Goal: Task Accomplishment & Management: Use online tool/utility

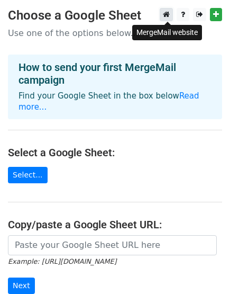
click at [173, 14] on link at bounding box center [166, 14] width 13 height 13
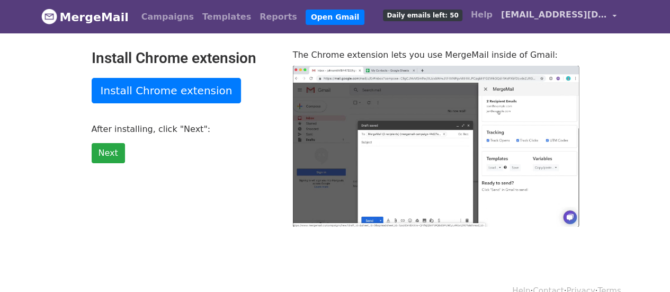
click at [547, 15] on span "[EMAIL_ADDRESS][DOMAIN_NAME]" at bounding box center [554, 14] width 106 height 13
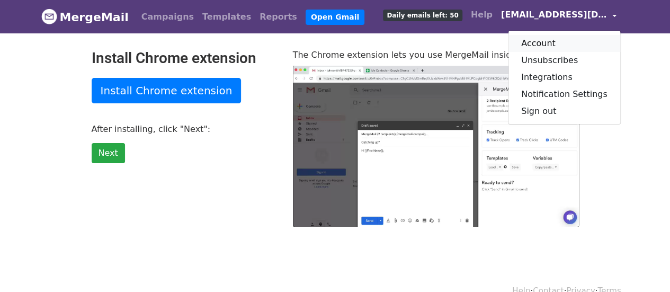
click at [566, 43] on link "Account" at bounding box center [565, 43] width 112 height 17
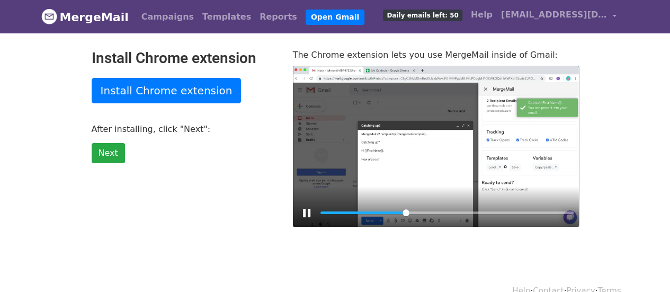
type input "34.23"
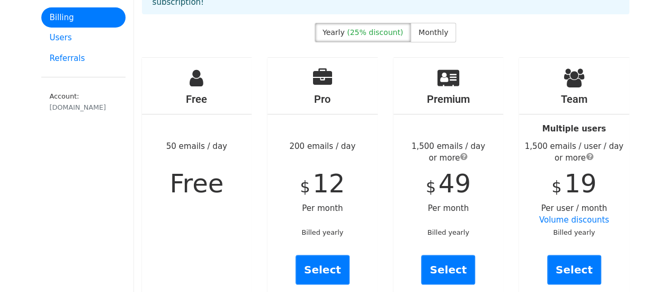
scroll to position [106, 0]
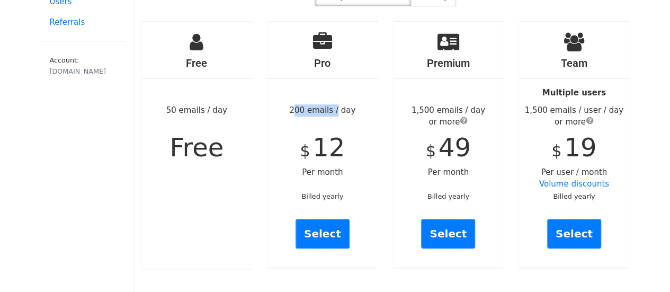
drag, startPoint x: 291, startPoint y: 98, endPoint x: 332, endPoint y: 97, distance: 40.8
click at [332, 97] on div "Pro 200 emails / day $ 12 Per month Billed yearly Select" at bounding box center [323, 145] width 110 height 246
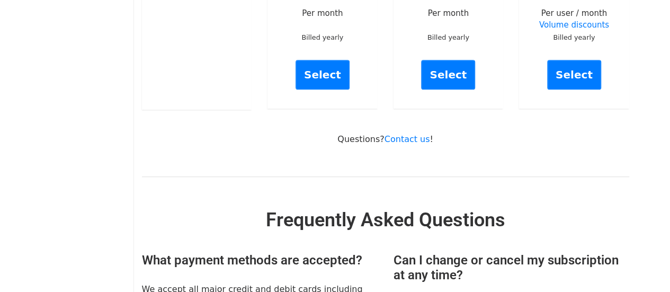
scroll to position [159, 0]
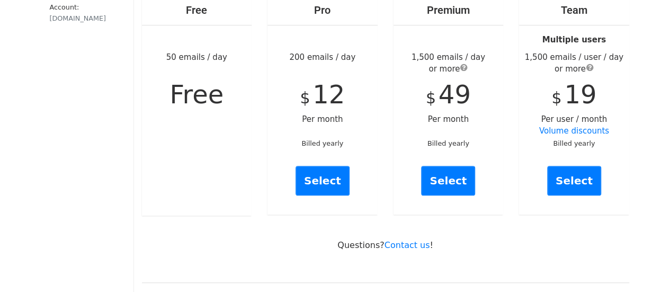
drag, startPoint x: 336, startPoint y: 113, endPoint x: 330, endPoint y: 113, distance: 5.9
click at [336, 113] on div "Pro 200 emails / day $ 12 Per month Billed yearly Select" at bounding box center [323, 92] width 110 height 246
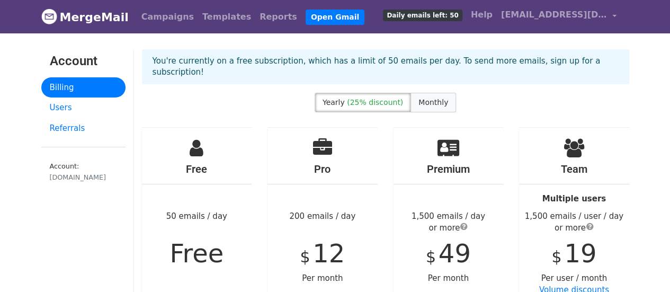
click at [427, 98] on span "Monthly" at bounding box center [434, 102] width 30 height 8
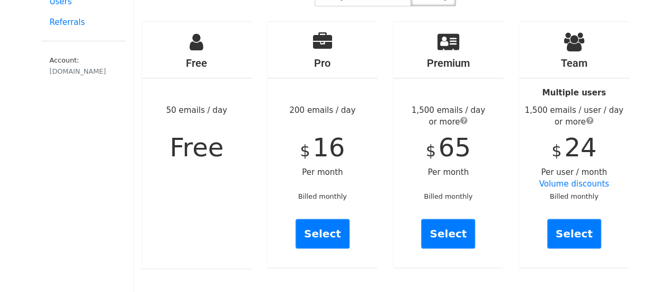
click at [303, 122] on div "Pro 200 emails / day $ 16 Per month Billed monthly Select" at bounding box center [323, 145] width 110 height 246
drag, startPoint x: 288, startPoint y: 135, endPoint x: 347, endPoint y: 137, distance: 58.3
click at [347, 137] on div "Pro 200 emails / day $ 16 Per month Billed monthly Select" at bounding box center [323, 145] width 110 height 246
click at [347, 138] on div "Pro 200 emails / day $ 16 Per month Billed monthly Select" at bounding box center [323, 145] width 110 height 246
click at [349, 145] on div "Pro 200 emails / day $ 16 Per month Billed monthly Select" at bounding box center [323, 145] width 110 height 246
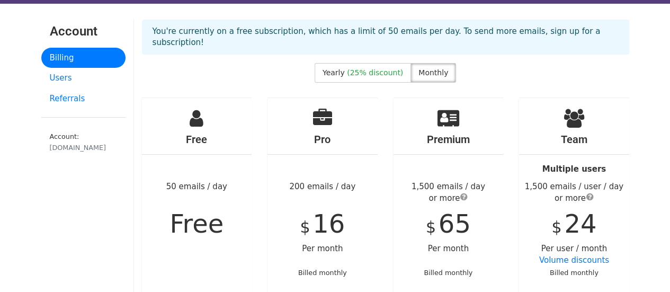
scroll to position [0, 0]
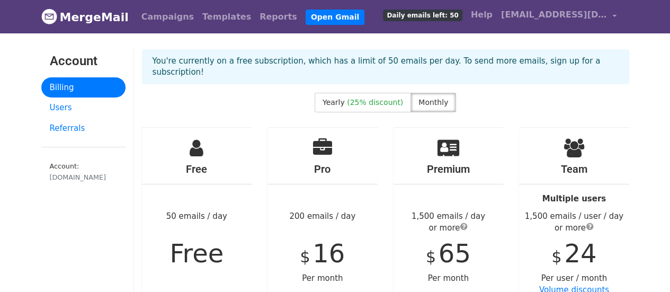
click at [446, 62] on p "You're currently on a free subscription, which has a limit of 50 emails per day…" at bounding box center [386, 67] width 466 height 22
click at [490, 77] on div "You're currently on a free subscription, which has a limit of 50 emails per day…" at bounding box center [385, 70] width 503 height 43
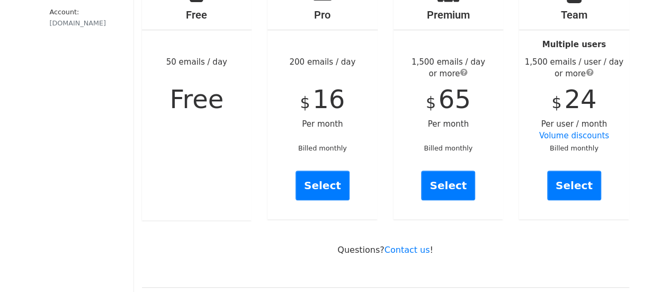
scroll to position [212, 0]
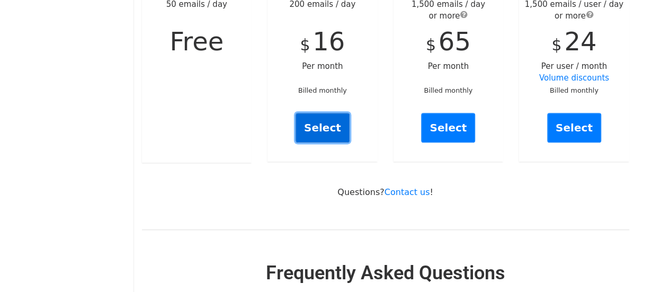
click at [322, 125] on link "Select" at bounding box center [323, 128] width 54 height 30
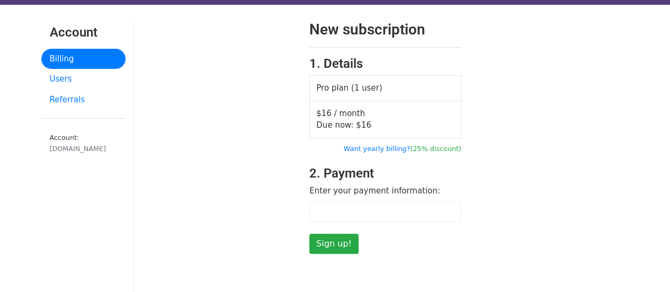
scroll to position [53, 0]
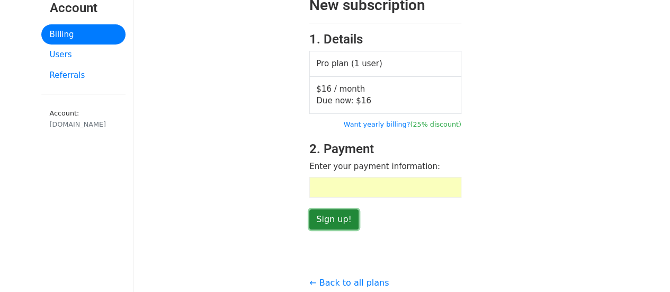
click at [335, 218] on input "Sign up!" at bounding box center [333, 219] width 49 height 20
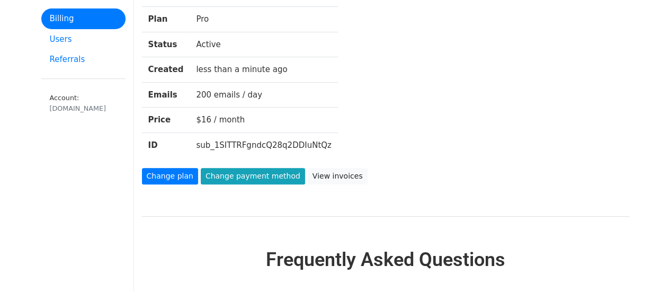
scroll to position [159, 0]
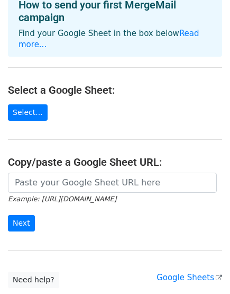
scroll to position [118, 0]
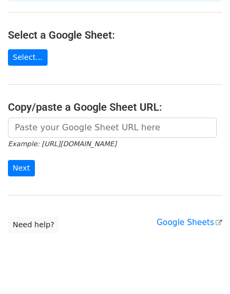
click at [86, 140] on small "Example: https://docs.google.com/spreadsheets/d/abc/edit" at bounding box center [62, 144] width 109 height 8
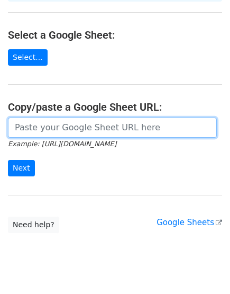
click at [85, 121] on input "url" at bounding box center [112, 128] width 209 height 20
paste input "https://docs.google.com/spreadsheets/d/1SsRInG50OfWPqMkrUmmkyirHr4VtAUJi4xgm_Uk…"
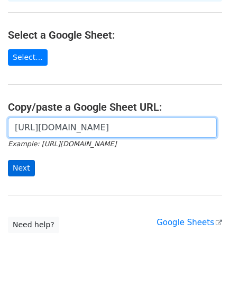
type input "https://docs.google.com/spreadsheets/d/1SsRInG50OfWPqMkrUmmkyirHr4VtAUJi4xgm_Uk…"
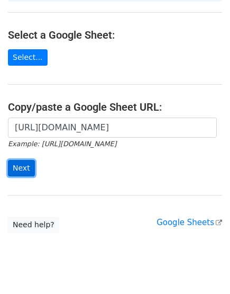
click at [32, 160] on input "Next" at bounding box center [21, 168] width 27 height 16
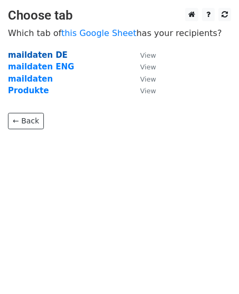
click at [48, 52] on strong "maildaten DE" at bounding box center [38, 55] width 60 height 10
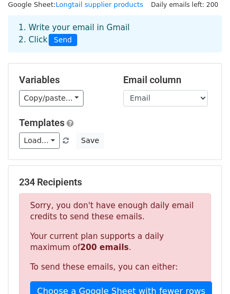
scroll to position [59, 0]
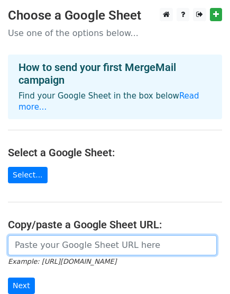
click at [150, 235] on input "url" at bounding box center [112, 245] width 209 height 20
paste input "https://docs.google.com/spreadsheets/d/1SsRInG50OfWPqMkrUmmkyirHr4VtAUJi4xgm_Uk…"
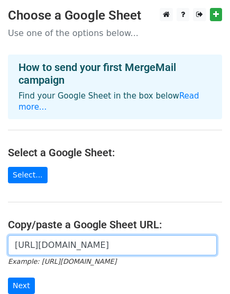
scroll to position [0, 315]
type input "https://docs.google.com/spreadsheets/d/1SsRInG50OfWPqMkrUmmkyirHr4VtAUJi4xgm_Uk…"
click at [8, 278] on input "Next" at bounding box center [21, 286] width 27 height 16
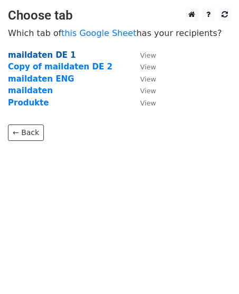
click at [37, 51] on strong "maildaten DE 1" at bounding box center [42, 55] width 68 height 10
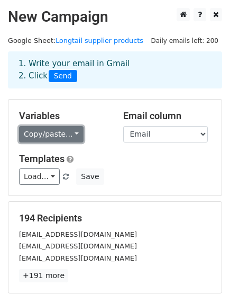
click at [63, 135] on link "Copy/paste..." at bounding box center [51, 134] width 65 height 16
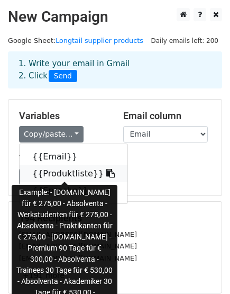
click at [68, 174] on link "{{Produktliste}}" at bounding box center [74, 173] width 108 height 17
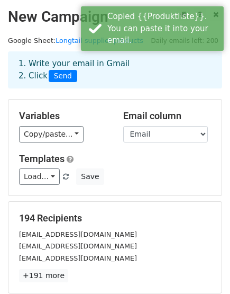
scroll to position [59, 0]
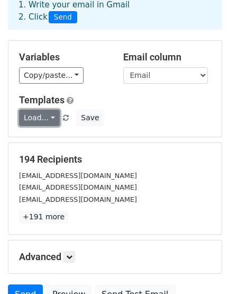
click at [39, 120] on link "Load..." at bounding box center [39, 118] width 41 height 16
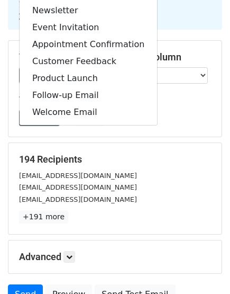
click at [140, 143] on div "194 Recipients agenturvertrieb@funkeworks.de booking@academiceurope.com anzeige…" at bounding box center [115, 188] width 214 height 91
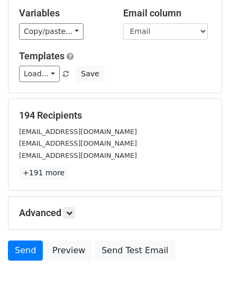
scroll to position [157, 0]
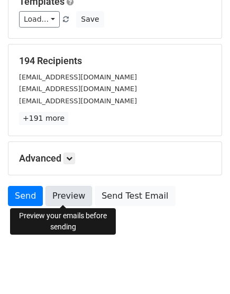
click at [76, 191] on link "Preview" at bounding box center [69, 196] width 47 height 20
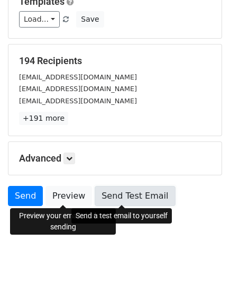
click at [137, 191] on link "Send Test Email" at bounding box center [135, 196] width 81 height 20
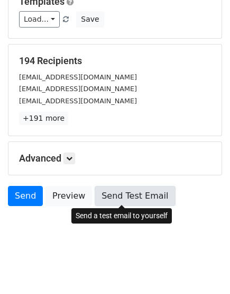
click at [96, 192] on link "Send Test Email" at bounding box center [135, 196] width 81 height 20
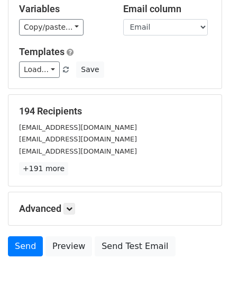
scroll to position [118, 0]
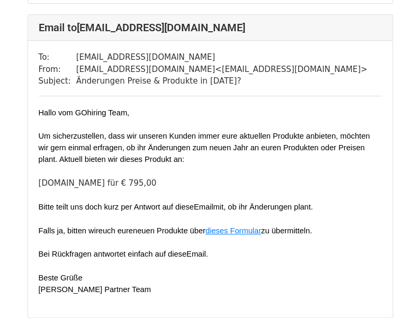
scroll to position [1166, 0]
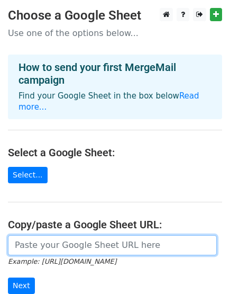
click at [64, 236] on input "url" at bounding box center [112, 245] width 209 height 20
paste input "https://docs.google.com/spreadsheets/d/1SsRInG50OfWPqMkrUmmkyirHr4VtAUJi4xgm_Uk…"
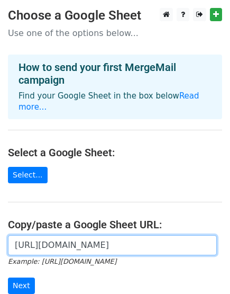
scroll to position [0, 315]
type input "https://docs.google.com/spreadsheets/d/1SsRInG50OfWPqMkrUmmkyirHr4VtAUJi4xgm_Uk…"
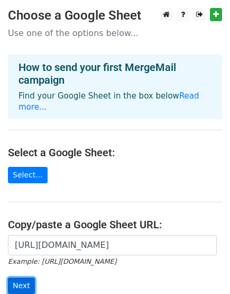
click at [24, 278] on input "Next" at bounding box center [21, 286] width 27 height 16
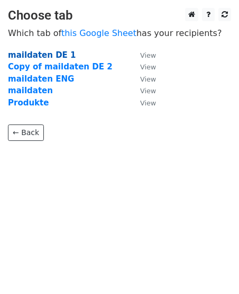
click at [54, 58] on strong "maildaten DE 1" at bounding box center [42, 55] width 68 height 10
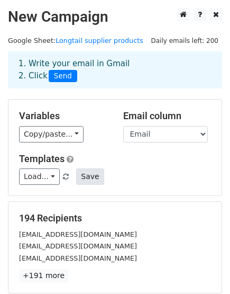
scroll to position [157, 0]
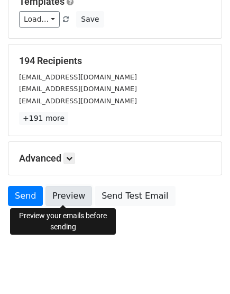
click at [66, 201] on link "Preview" at bounding box center [69, 196] width 47 height 20
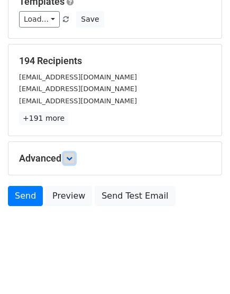
click at [73, 161] on link at bounding box center [70, 159] width 12 height 12
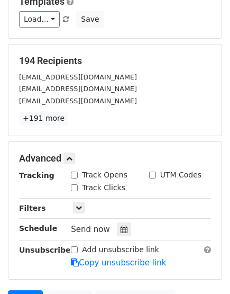
click at [83, 175] on label "Track Opens" at bounding box center [105, 175] width 46 height 11
click at [78, 175] on input "Track Opens" at bounding box center [74, 175] width 7 height 7
checkbox input "true"
click at [90, 188] on label "Track Clicks" at bounding box center [103, 187] width 43 height 11
click at [78, 188] on input "Track Clicks" at bounding box center [74, 187] width 7 height 7
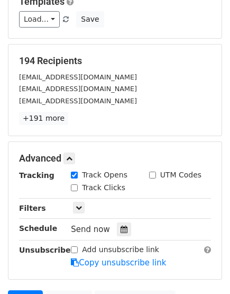
checkbox input "true"
click at [75, 159] on link at bounding box center [70, 159] width 12 height 12
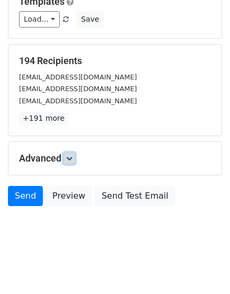
click at [75, 159] on link at bounding box center [70, 159] width 12 height 12
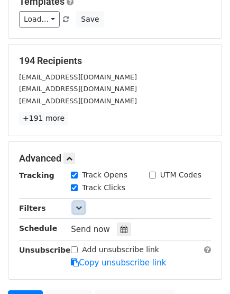
click at [81, 205] on icon at bounding box center [79, 208] width 6 height 6
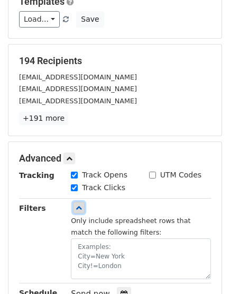
click at [82, 205] on icon at bounding box center [79, 208] width 6 height 6
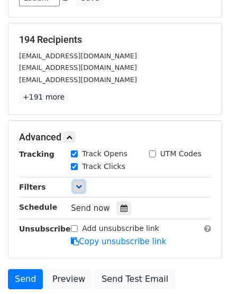
scroll to position [235, 0]
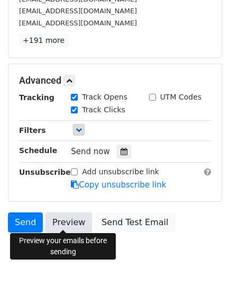
click at [72, 212] on link "Preview" at bounding box center [69, 222] width 47 height 20
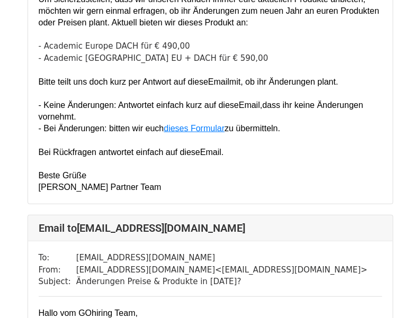
scroll to position [636, 0]
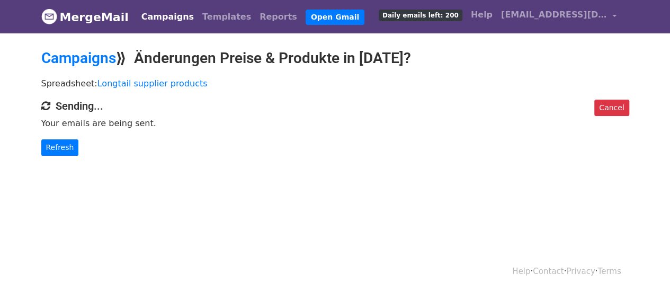
click at [106, 118] on p "Your emails are being sent." at bounding box center [335, 123] width 588 height 11
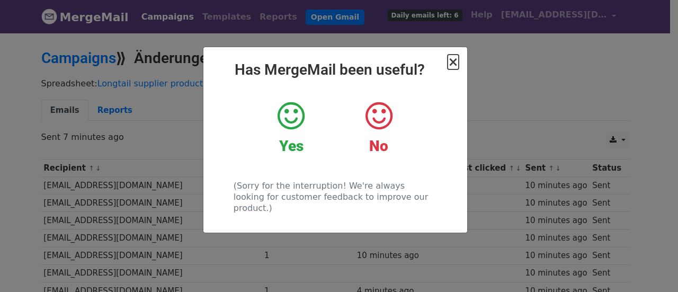
click at [455, 64] on span "×" at bounding box center [453, 62] width 11 height 15
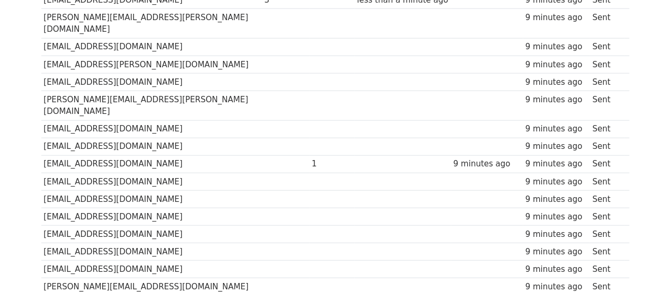
scroll to position [938, 0]
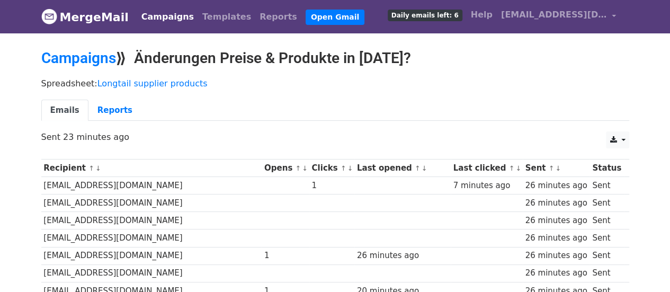
click at [482, 92] on div "Spreadsheet: Longtail supplier products Emails Reports" at bounding box center [335, 102] width 604 height 59
click at [126, 109] on link "Reports" at bounding box center [114, 111] width 53 height 22
